Goal: Go to known website: Access a specific website the user already knows

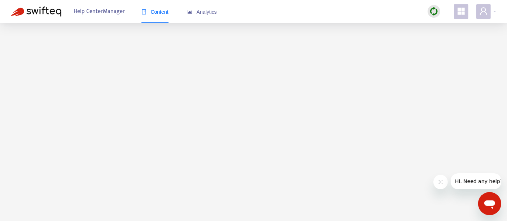
click at [76, 35] on main at bounding box center [253, 133] width 507 height 221
click at [30, 40] on main at bounding box center [253, 133] width 507 height 221
